Goal: Information Seeking & Learning: Learn about a topic

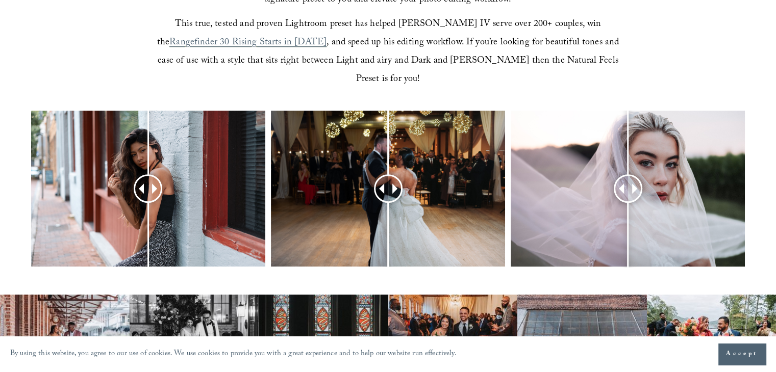
scroll to position [459, 0]
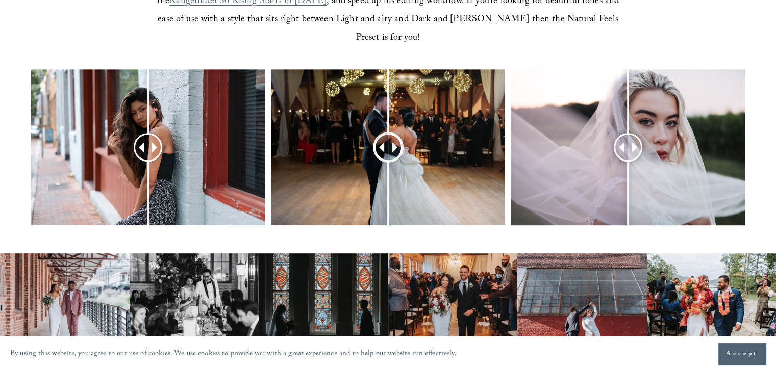
drag, startPoint x: 387, startPoint y: 125, endPoint x: 494, endPoint y: 129, distance: 107.2
click at [401, 135] on div at bounding box center [388, 148] width 26 height 26
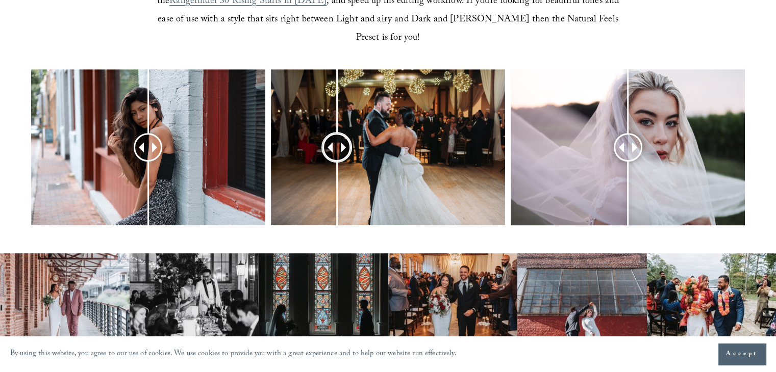
drag, startPoint x: 470, startPoint y: 129, endPoint x: 337, endPoint y: 119, distance: 133.5
click at [337, 135] on div at bounding box center [337, 148] width 26 height 26
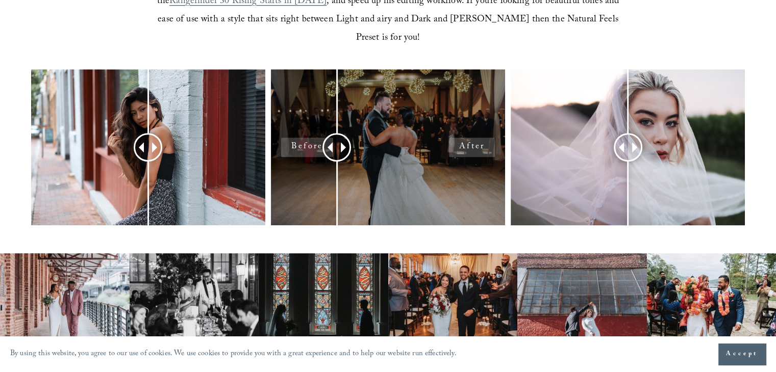
drag, startPoint x: 473, startPoint y: 128, endPoint x: 422, endPoint y: 127, distance: 51.0
click at [431, 127] on div at bounding box center [388, 147] width 234 height 156
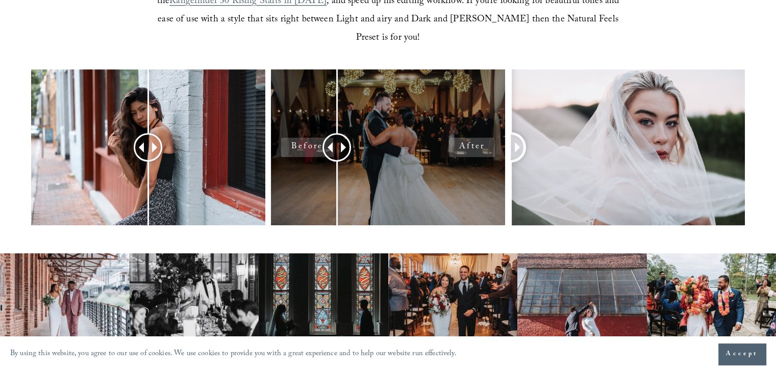
drag, startPoint x: 696, startPoint y: 127, endPoint x: 488, endPoint y: 113, distance: 208.6
click at [488, 113] on div at bounding box center [388, 160] width 776 height 183
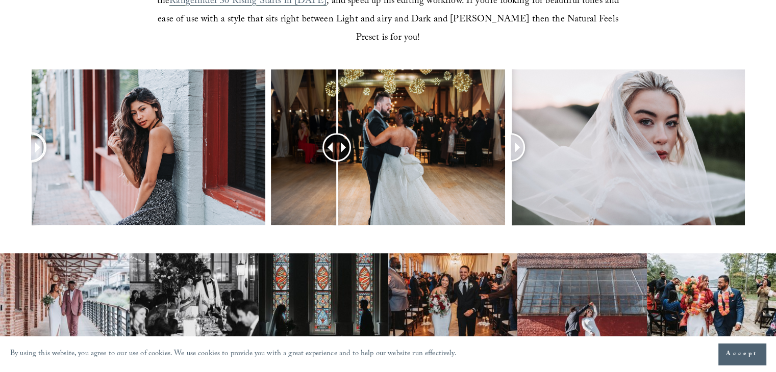
drag, startPoint x: 156, startPoint y: 127, endPoint x: 19, endPoint y: 116, distance: 137.2
click at [19, 116] on div at bounding box center [388, 160] width 776 height 183
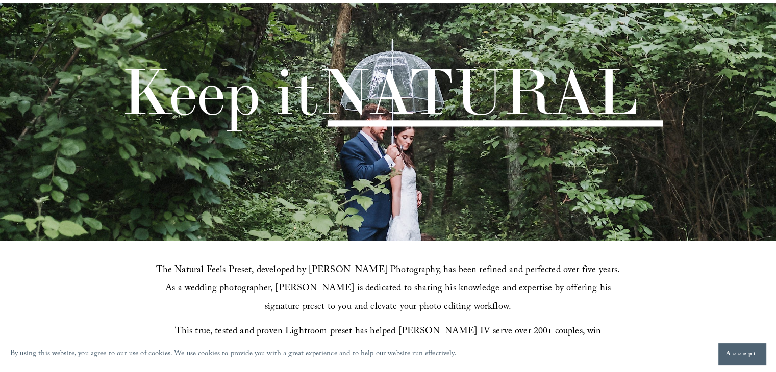
scroll to position [0, 0]
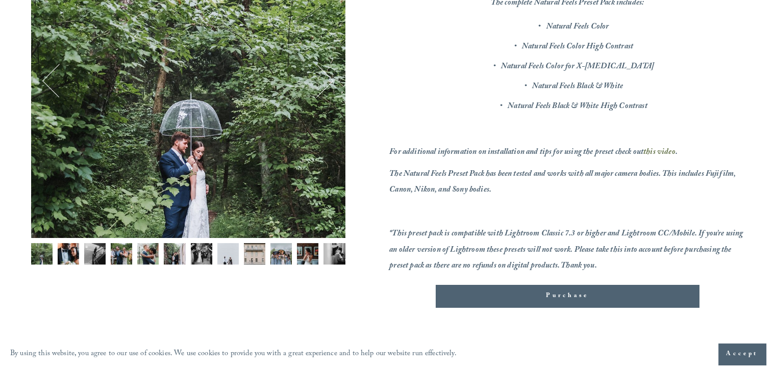
scroll to position [204, 0]
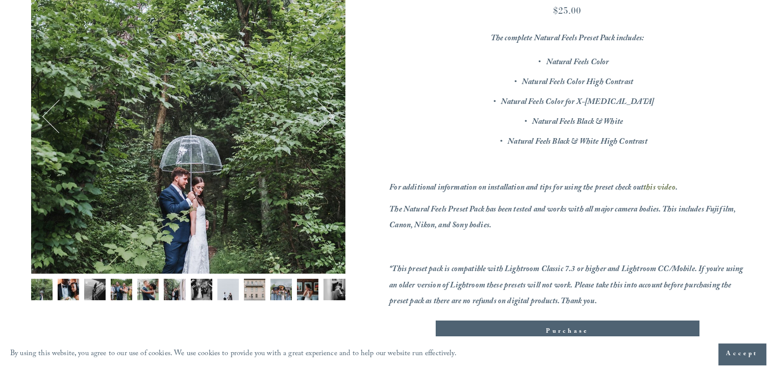
click at [326, 112] on button "Next" at bounding box center [317, 117] width 34 height 34
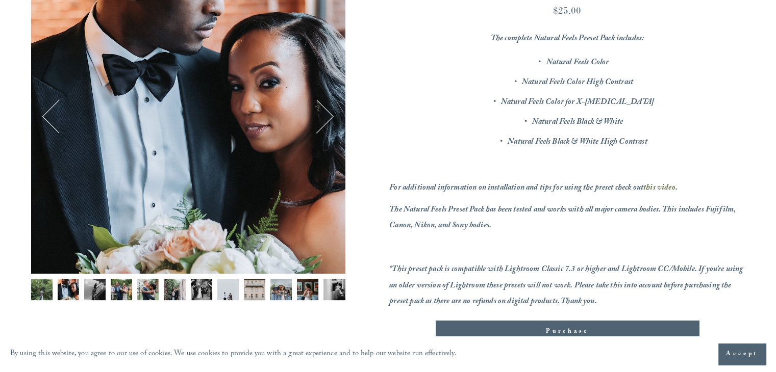
click at [326, 112] on button "Next" at bounding box center [317, 117] width 34 height 34
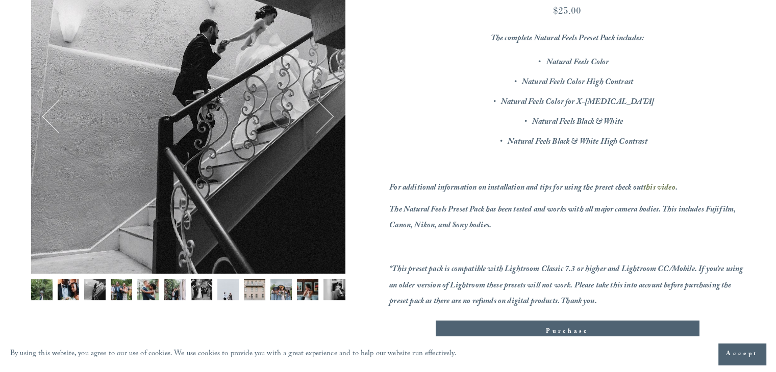
click at [326, 112] on button "Next" at bounding box center [317, 117] width 34 height 34
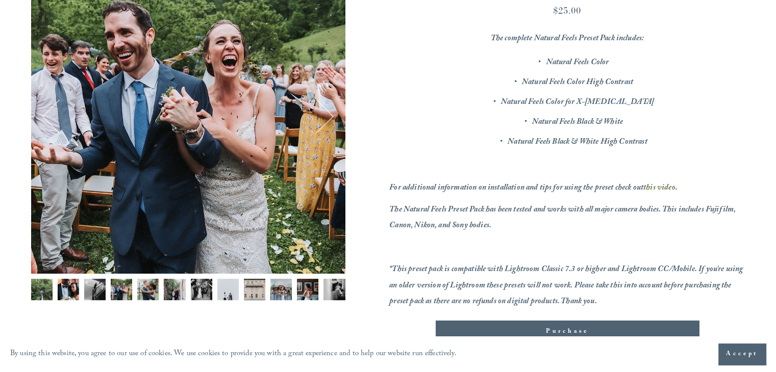
click at [326, 112] on button "Next" at bounding box center [317, 117] width 34 height 34
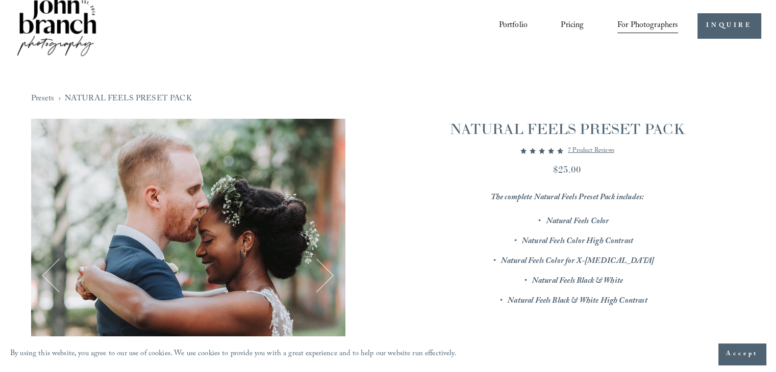
scroll to position [0, 0]
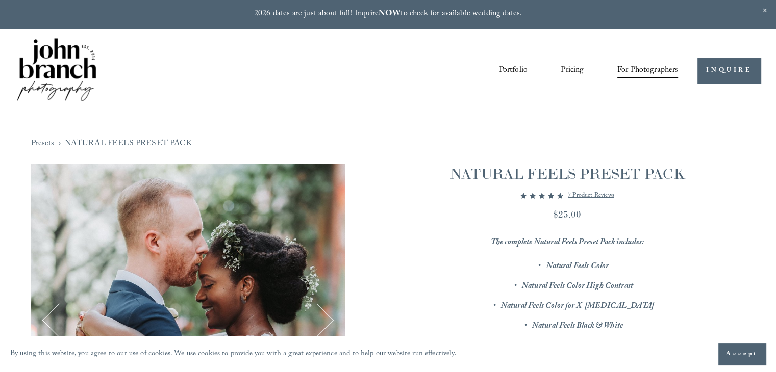
click at [506, 163] on div "Presets › NATURAL FEELS PRESET PACK 5 / 12 Image 1 of 12 Image 2 of 12" at bounding box center [387, 343] width 745 height 460
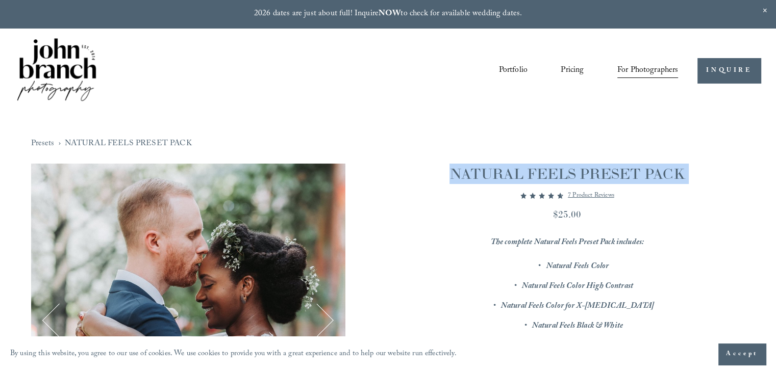
click at [506, 163] on div "Presets › NATURAL FEELS PRESET PACK 5 / 12 Image 1 of 12 Image 2 of 12" at bounding box center [387, 343] width 745 height 460
copy div "NATURAL FEELS PRESET PACK"
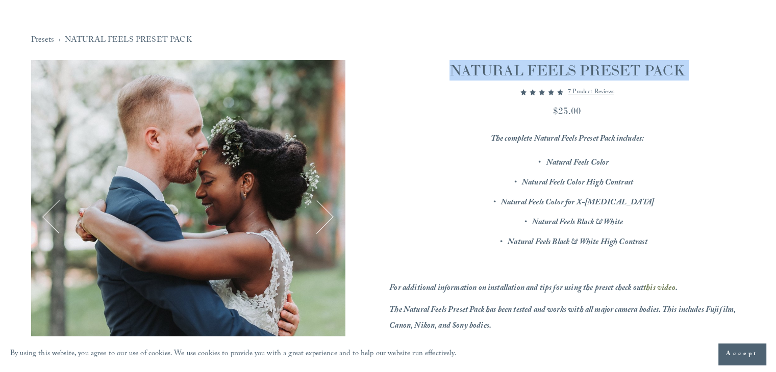
scroll to position [102, 0]
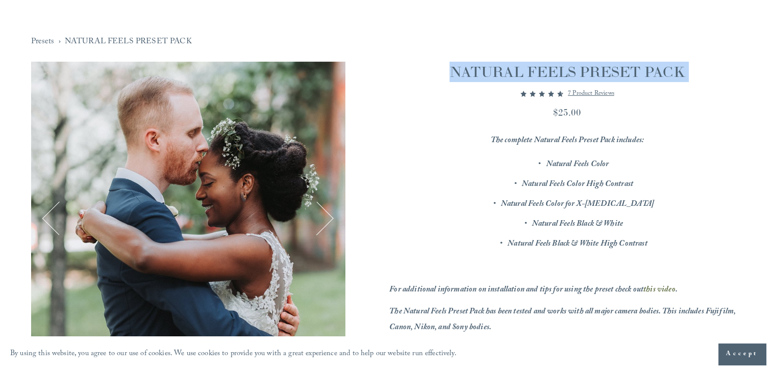
click at [325, 211] on button "Next" at bounding box center [317, 219] width 34 height 34
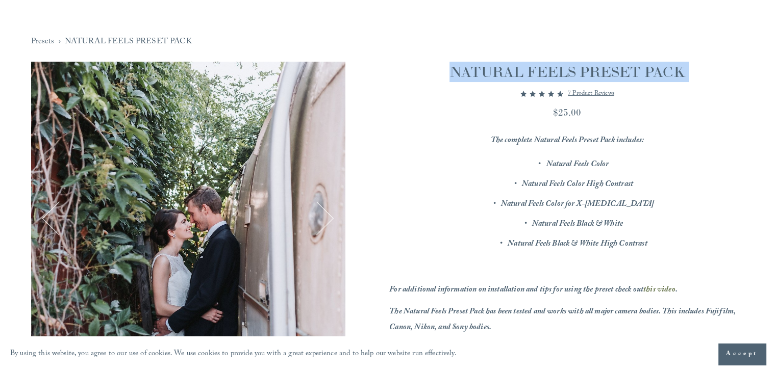
click at [325, 211] on button "Next" at bounding box center [317, 219] width 34 height 34
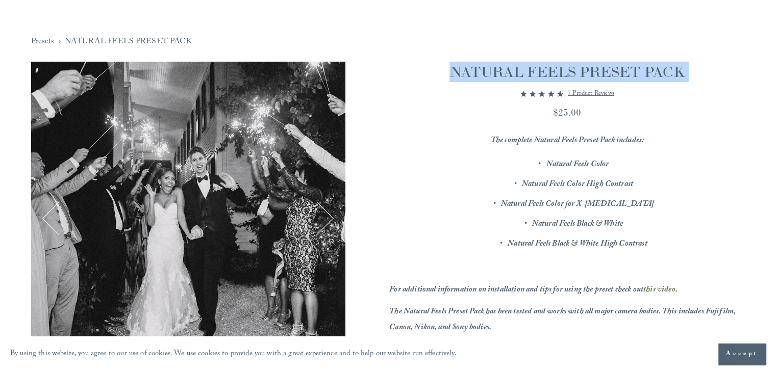
click at [325, 211] on button "Next" at bounding box center [317, 219] width 34 height 34
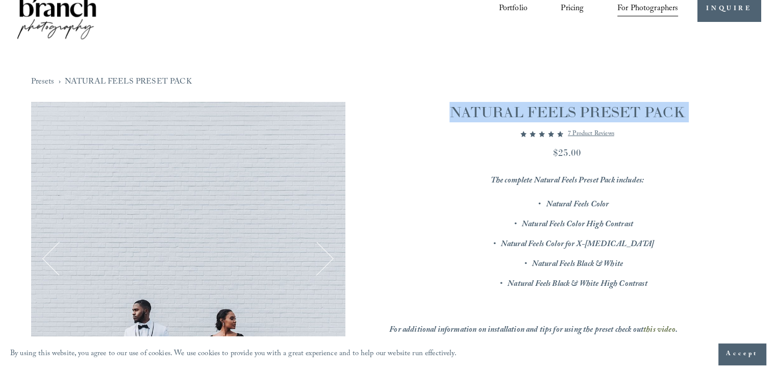
scroll to position [0, 0]
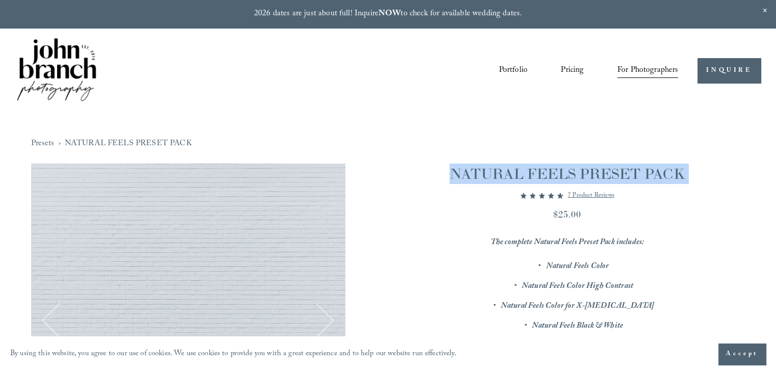
click at [643, 70] on span "For Photographers" at bounding box center [647, 71] width 61 height 16
click at [0, 0] on span "Presets" at bounding box center [0, 0] width 0 height 0
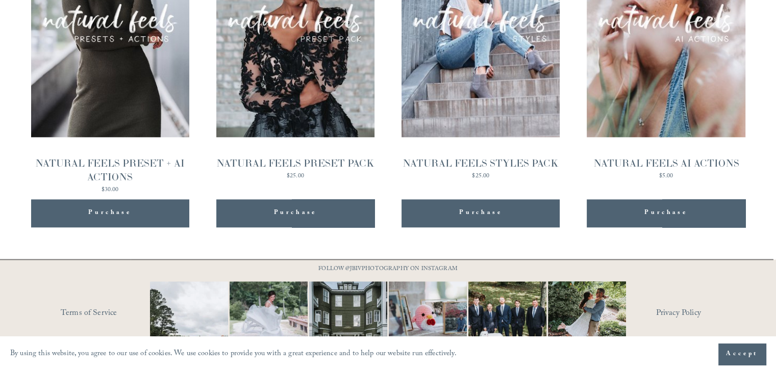
scroll to position [1164, 0]
